Goal: Task Accomplishment & Management: Use online tool/utility

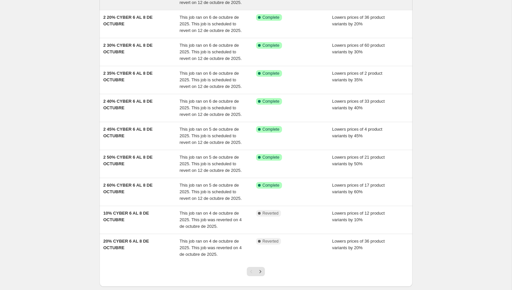
scroll to position [113, 0]
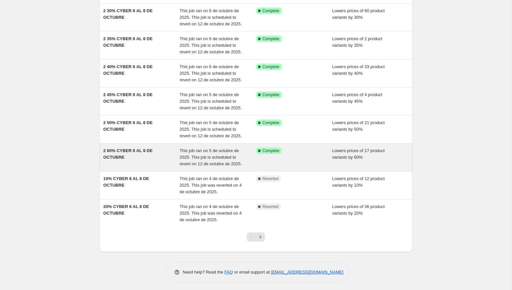
click at [159, 157] on div "2 60% CYBER 6 AL 8 DE OCTUBRE" at bounding box center [141, 158] width 76 height 20
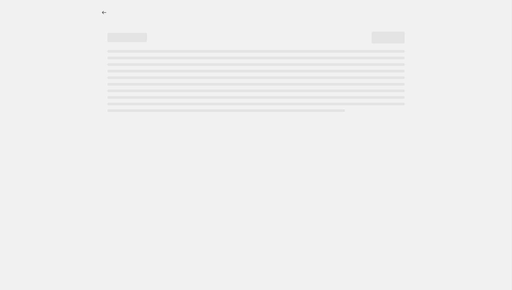
select select "percentage"
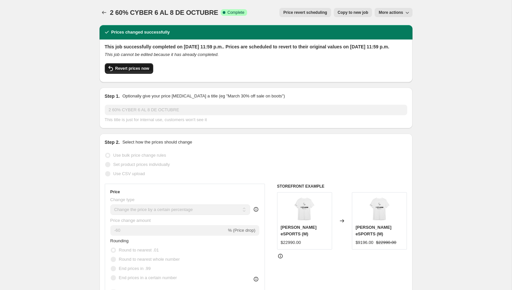
click at [143, 71] on span "Revert prices now" at bounding box center [132, 68] width 34 height 5
checkbox input "false"
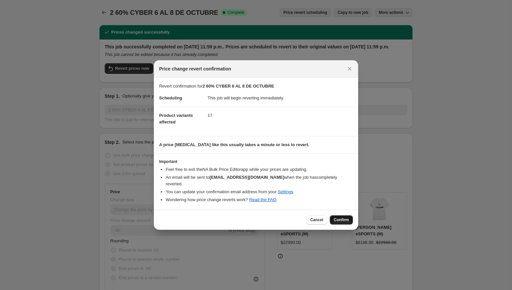
click at [336, 217] on span "Confirm" at bounding box center [341, 219] width 15 height 5
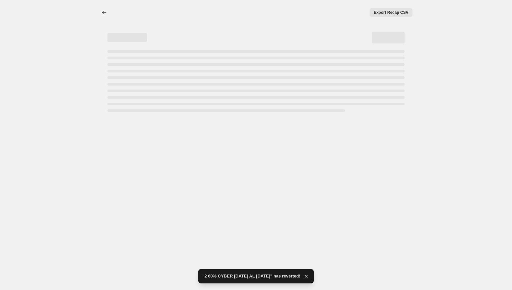
select select "percentage"
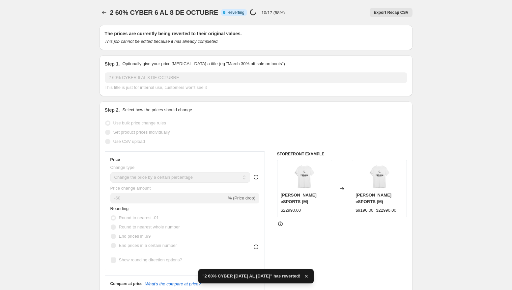
checkbox input "true"
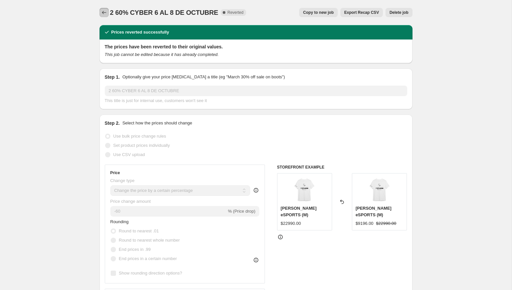
click at [104, 13] on icon "Price change jobs" at bounding box center [104, 12] width 7 height 7
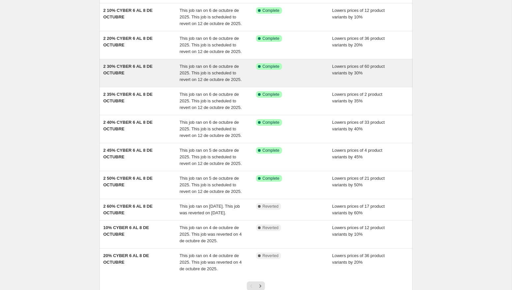
scroll to position [79, 0]
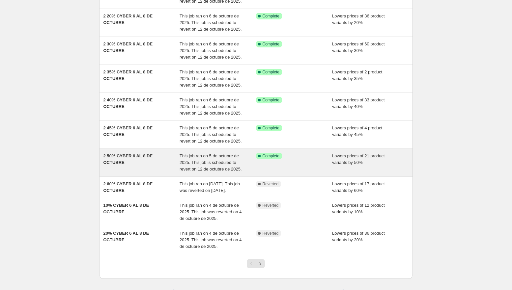
click at [135, 157] on span "2 50% CYBER 6 AL 8 DE OCTUBRE" at bounding box center [127, 160] width 49 height 12
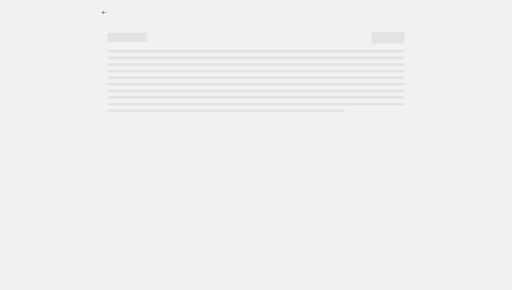
select select "percentage"
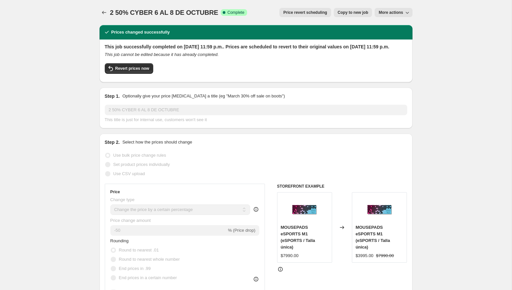
click at [138, 77] on div "Revert prices now" at bounding box center [256, 70] width 302 height 14
click at [138, 71] on span "Revert prices now" at bounding box center [132, 68] width 34 height 5
checkbox input "false"
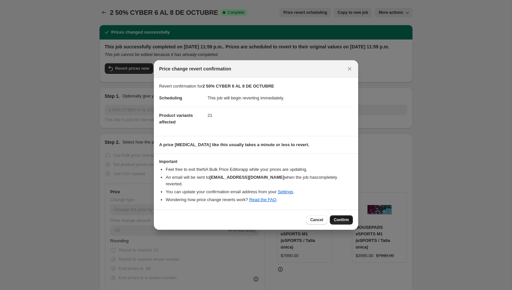
click at [340, 217] on span "Confirm" at bounding box center [341, 219] width 15 height 5
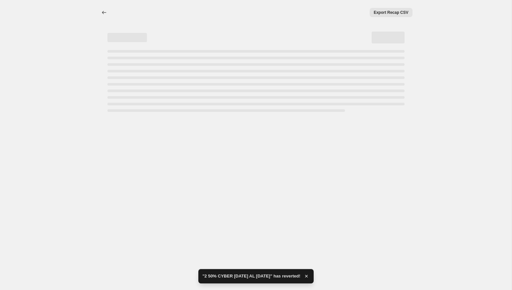
select select "percentage"
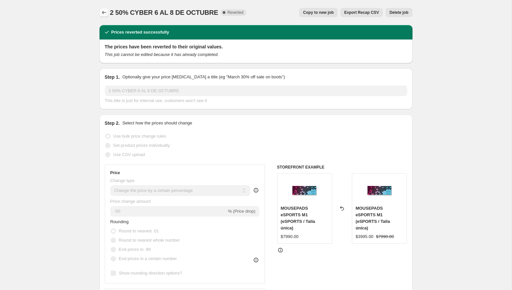
click at [102, 10] on icon "Price change jobs" at bounding box center [104, 12] width 7 height 7
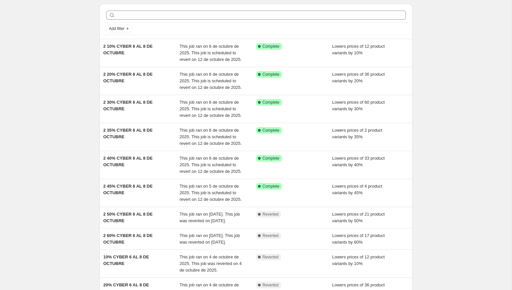
scroll to position [40, 0]
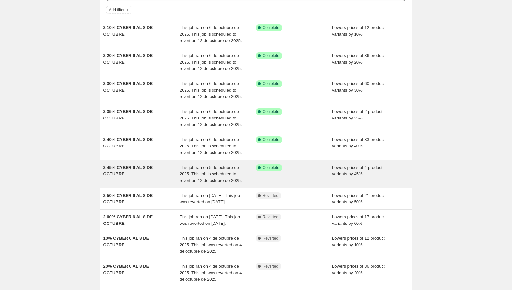
click at [144, 186] on div "2 45% CYBER [DATE] AL [DATE] This job ran on [DATE]. This job is scheduled to r…" at bounding box center [256, 174] width 313 height 28
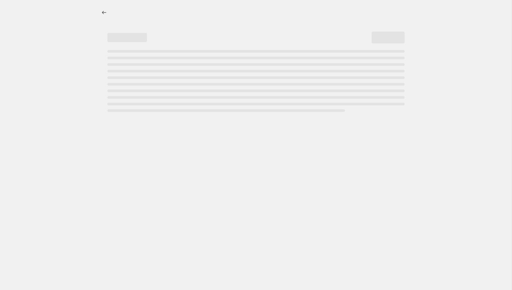
select select "percentage"
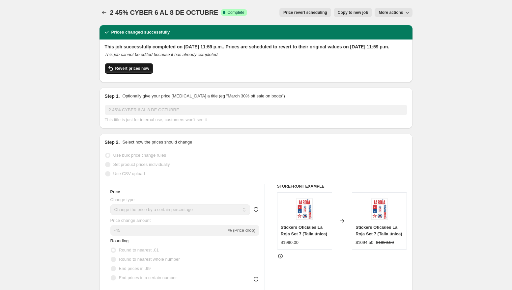
click at [144, 71] on button "Revert prices now" at bounding box center [129, 68] width 48 height 11
checkbox input "false"
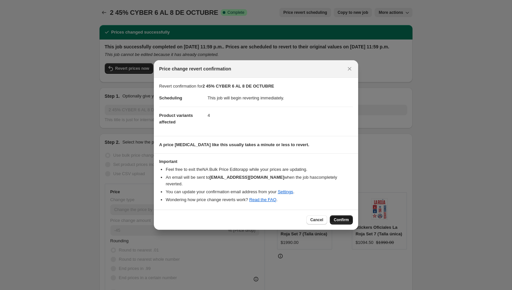
click at [342, 217] on span "Confirm" at bounding box center [341, 219] width 15 height 5
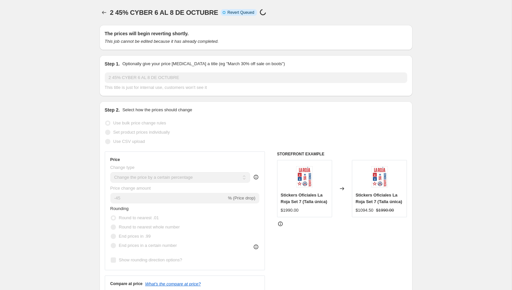
select select "percentage"
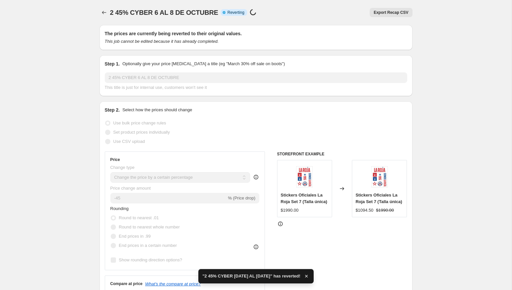
checkbox input "true"
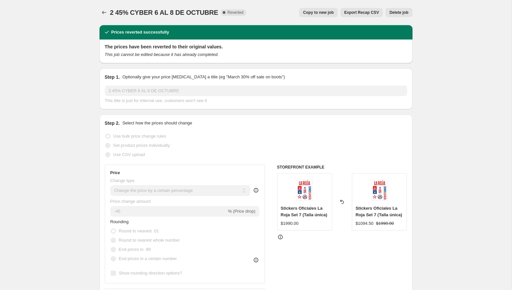
click at [102, 10] on icon "Price change jobs" at bounding box center [104, 12] width 7 height 7
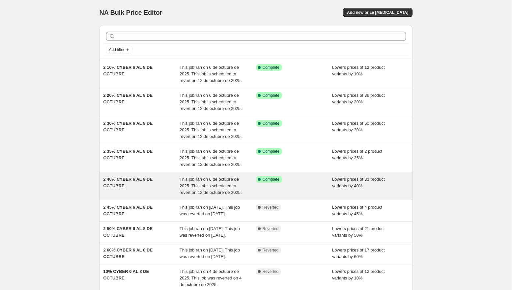
click at [153, 190] on div "2 40% CYBER 6 AL 8 DE OCTUBRE" at bounding box center [141, 186] width 76 height 20
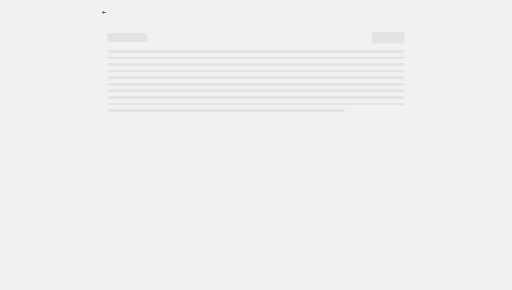
select select "percentage"
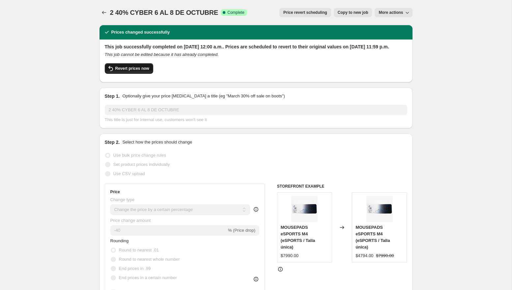
click at [146, 74] on button "Revert prices now" at bounding box center [129, 68] width 48 height 11
checkbox input "false"
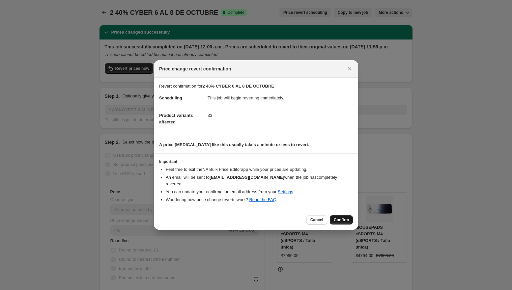
click at [345, 217] on span "Confirm" at bounding box center [341, 219] width 15 height 5
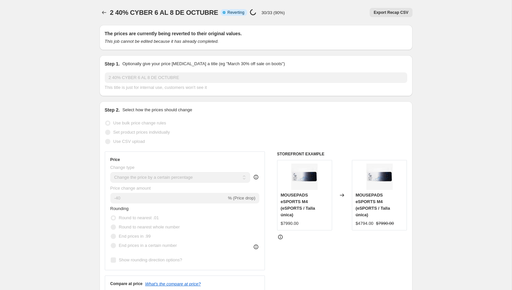
select select "percentage"
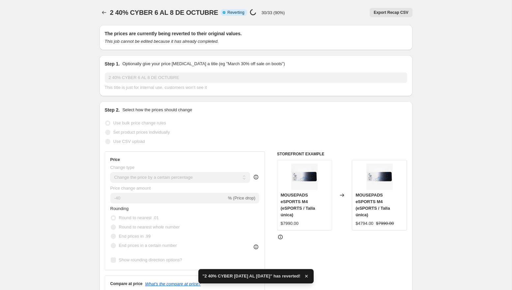
checkbox input "true"
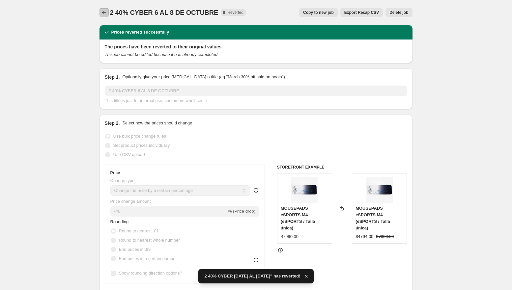
click at [104, 12] on icon "Price change jobs" at bounding box center [104, 12] width 7 height 7
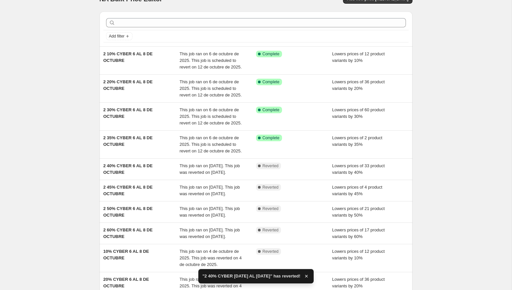
scroll to position [24, 0]
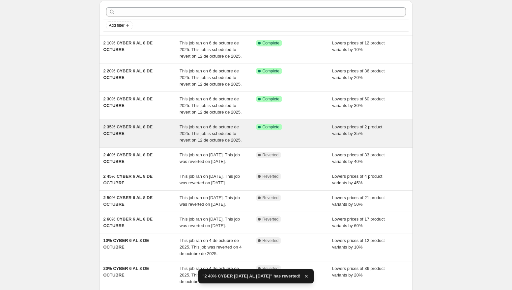
click at [137, 127] on span "2 35% CYBER 6 AL 8 DE OCTUBRE" at bounding box center [127, 131] width 49 height 12
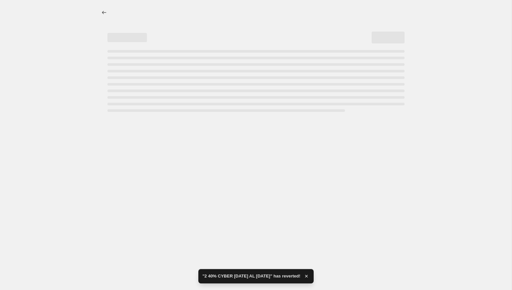
select select "percentage"
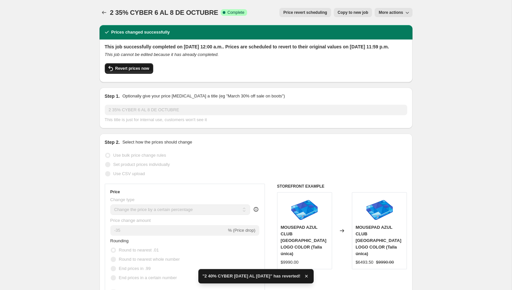
click at [144, 71] on span "Revert prices now" at bounding box center [132, 68] width 34 height 5
checkbox input "false"
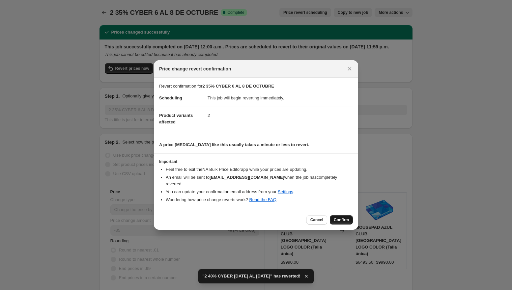
click at [348, 216] on button "Confirm" at bounding box center [341, 220] width 23 height 9
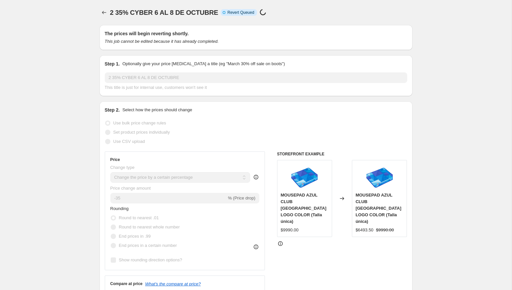
select select "percentage"
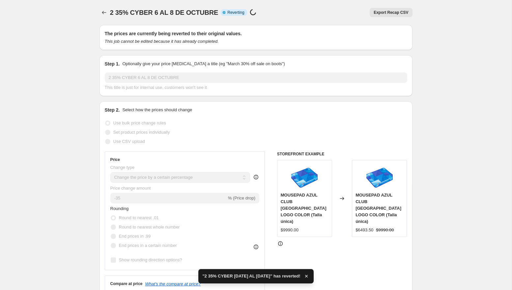
checkbox input "true"
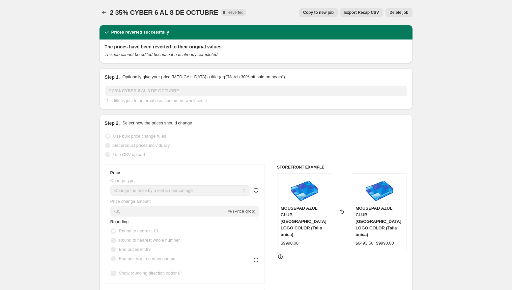
click at [106, 19] on div "2 35% CYBER [DATE] AL [DATE]. This page is ready 2 35% CYBER [DATE] AL [DATE] C…" at bounding box center [256, 12] width 313 height 25
click at [104, 14] on icon "Price change jobs" at bounding box center [104, 12] width 7 height 7
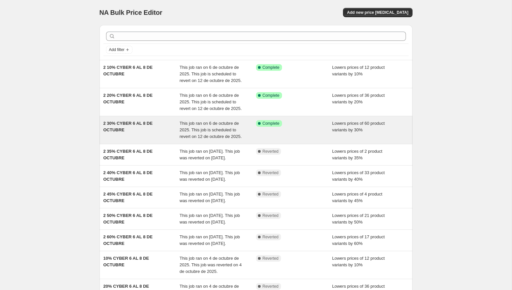
click at [151, 130] on div "2 30% CYBER 6 AL 8 DE OCTUBRE" at bounding box center [141, 130] width 76 height 20
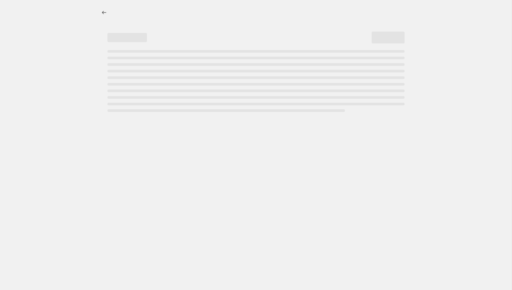
select select "percentage"
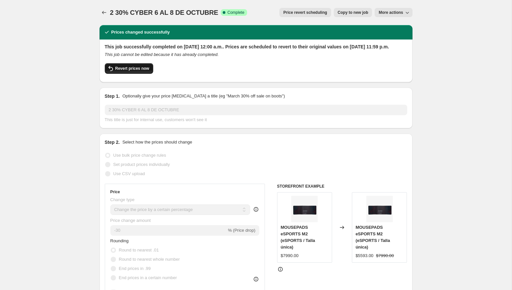
click at [147, 71] on span "Revert prices now" at bounding box center [132, 68] width 34 height 5
checkbox input "false"
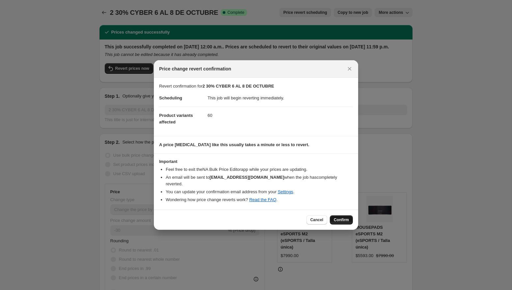
click at [342, 218] on span "Confirm" at bounding box center [341, 219] width 15 height 5
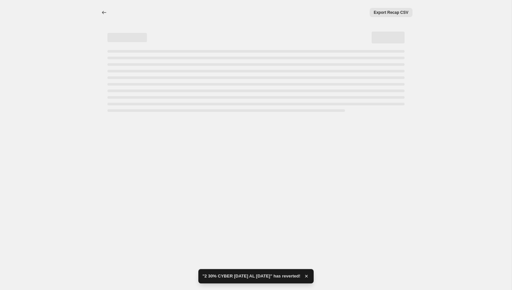
select select "percentage"
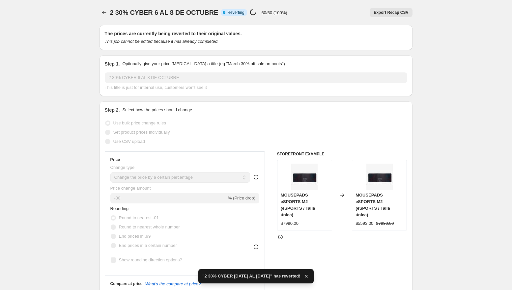
checkbox input "true"
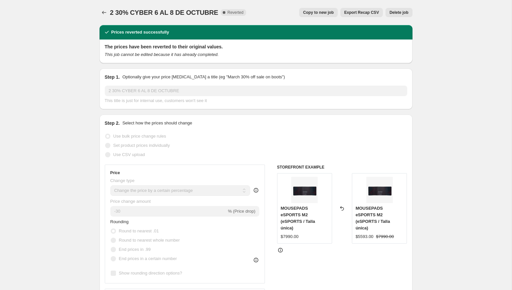
click at [105, 17] on div "2 30% CYBER [DATE] AL [DATE]. This page is ready 2 30% CYBER [DATE] AL [DATE] C…" at bounding box center [256, 12] width 313 height 25
click at [105, 13] on icon "Price change jobs" at bounding box center [104, 12] width 7 height 7
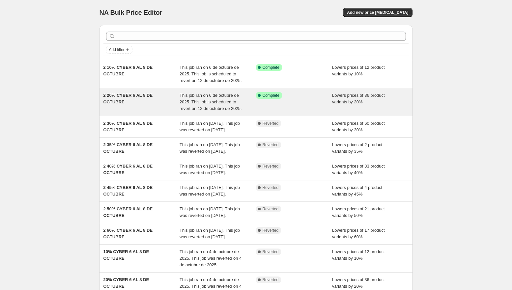
click at [219, 103] on span "This job ran on 6 de octubre de 2025. This job is scheduled to revert on 12 de …" at bounding box center [211, 102] width 62 height 18
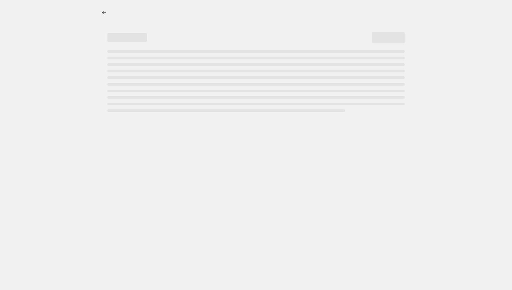
select select "percentage"
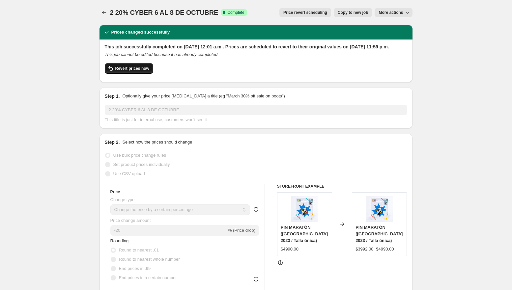
click at [141, 71] on span "Revert prices now" at bounding box center [132, 68] width 34 height 5
checkbox input "false"
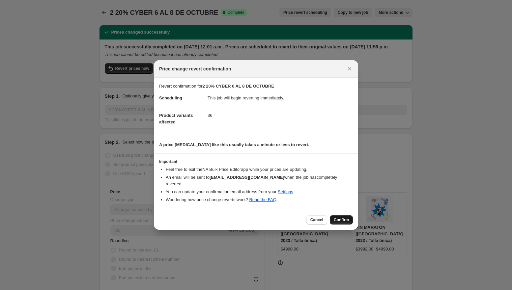
click at [343, 217] on span "Confirm" at bounding box center [341, 219] width 15 height 5
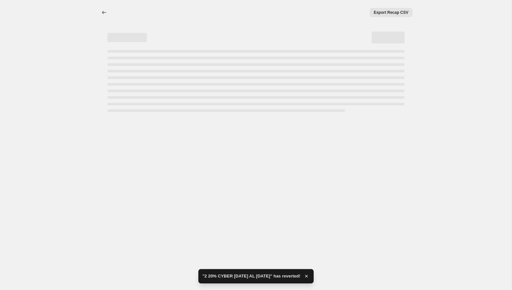
select select "percentage"
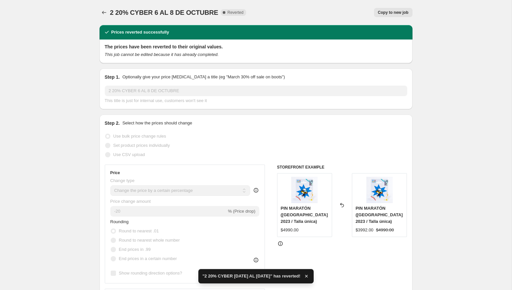
checkbox input "true"
click at [104, 13] on icon "Price change jobs" at bounding box center [104, 12] width 7 height 7
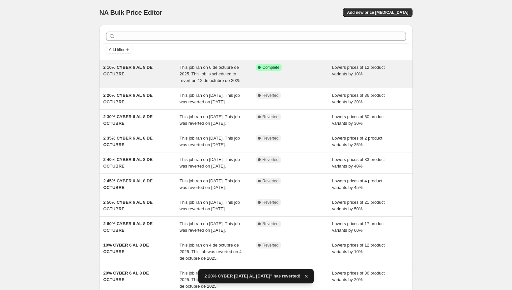
click at [159, 76] on div "2 10% CYBER 6 AL 8 DE OCTUBRE" at bounding box center [141, 74] width 76 height 20
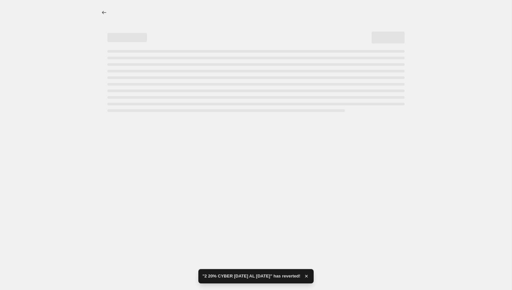
select select "percentage"
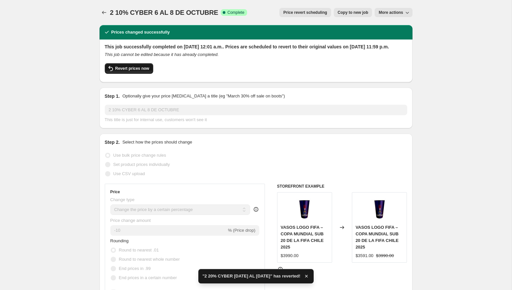
click at [147, 71] on span "Revert prices now" at bounding box center [132, 68] width 34 height 5
checkbox input "false"
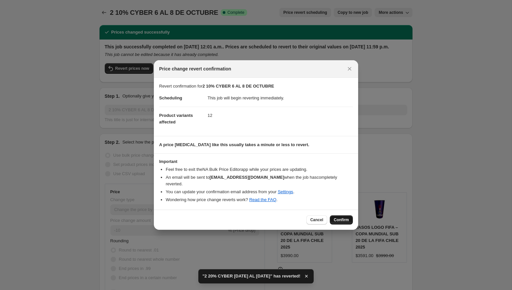
click at [345, 217] on span "Confirm" at bounding box center [341, 219] width 15 height 5
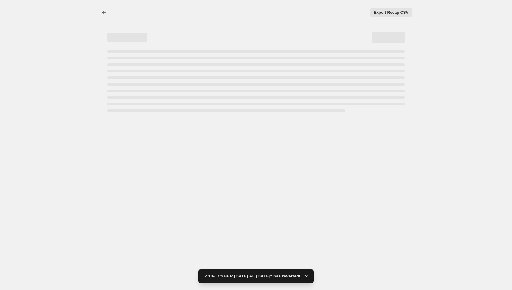
select select "percentage"
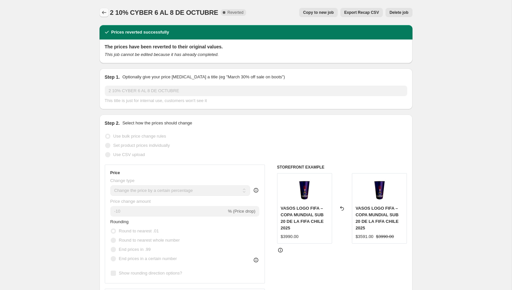
click at [103, 10] on icon "Price change jobs" at bounding box center [104, 12] width 7 height 7
